Goal: Transaction & Acquisition: Purchase product/service

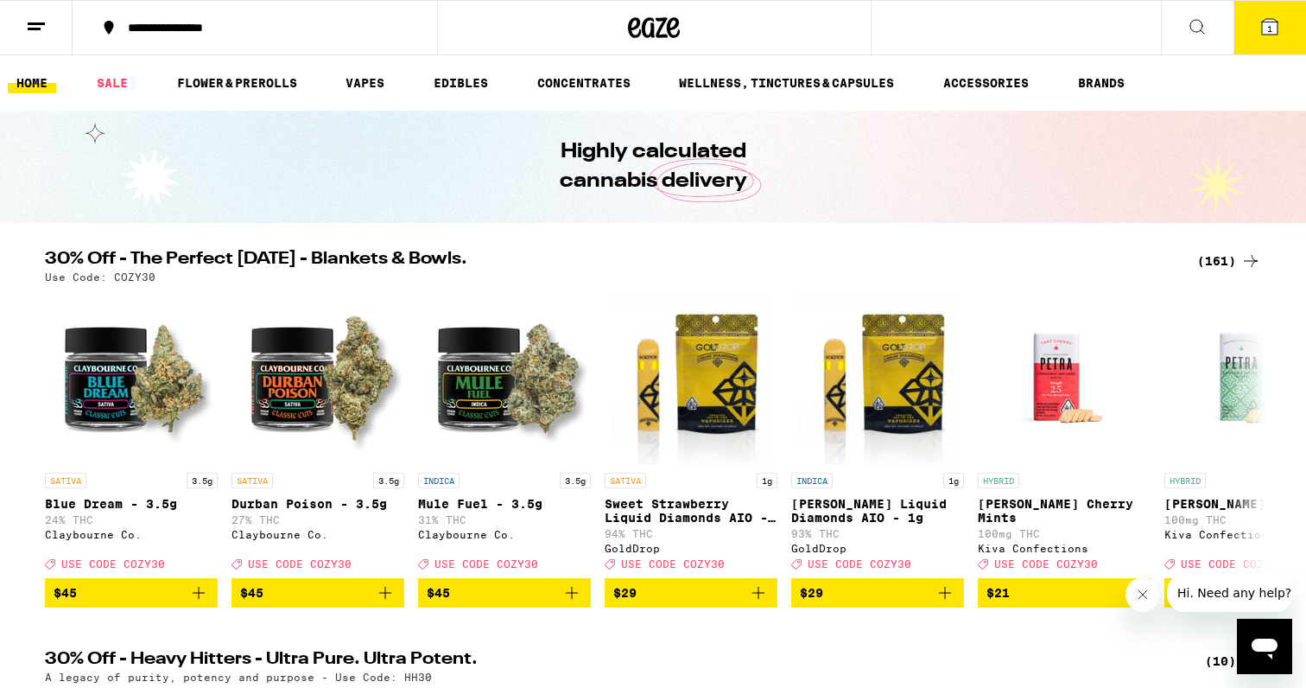
click at [1229, 264] on div "(161)" at bounding box center [1230, 261] width 64 height 21
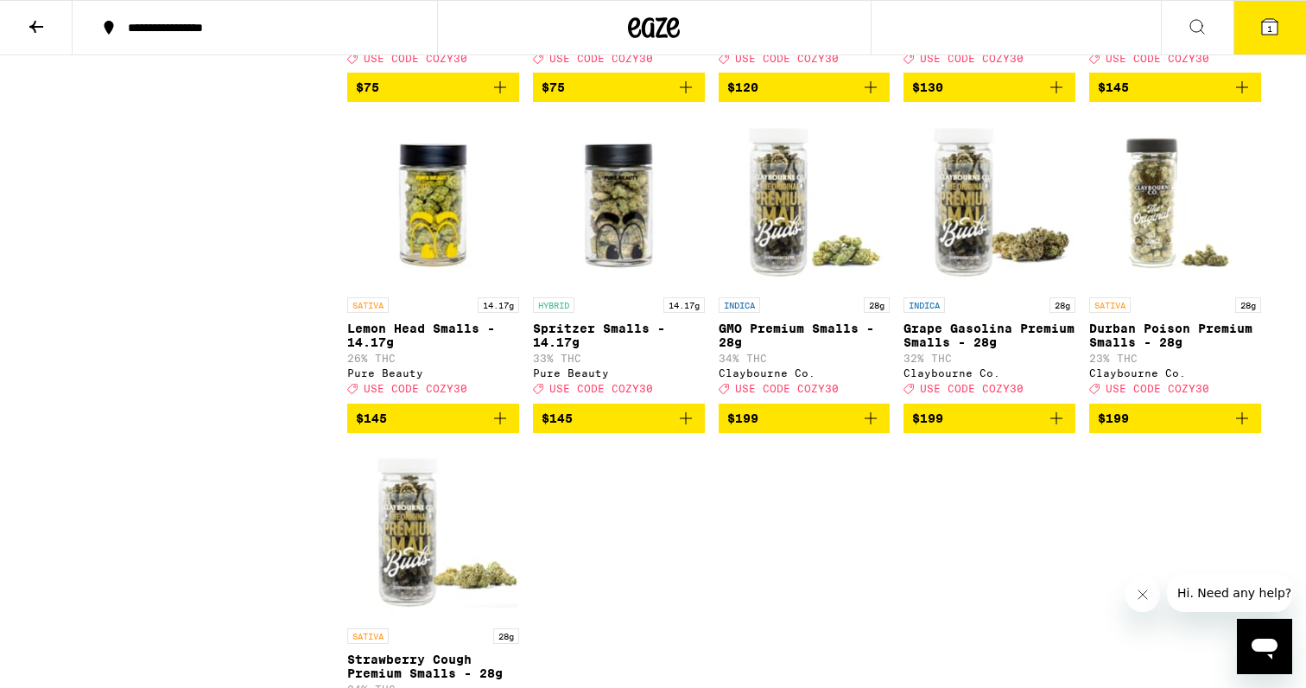
scroll to position [11120, 0]
